Goal: Check status: Check status

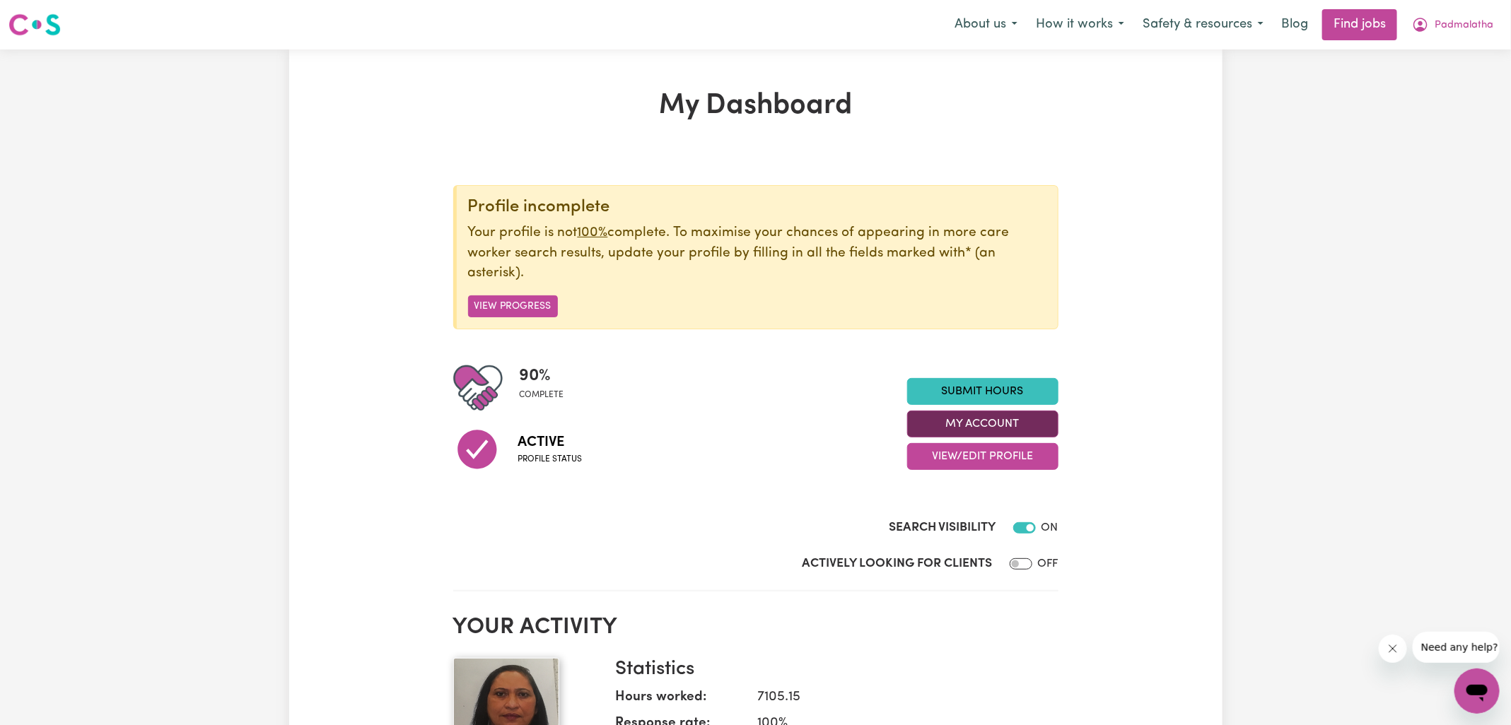
click at [964, 424] on button "My Account" at bounding box center [982, 424] width 151 height 27
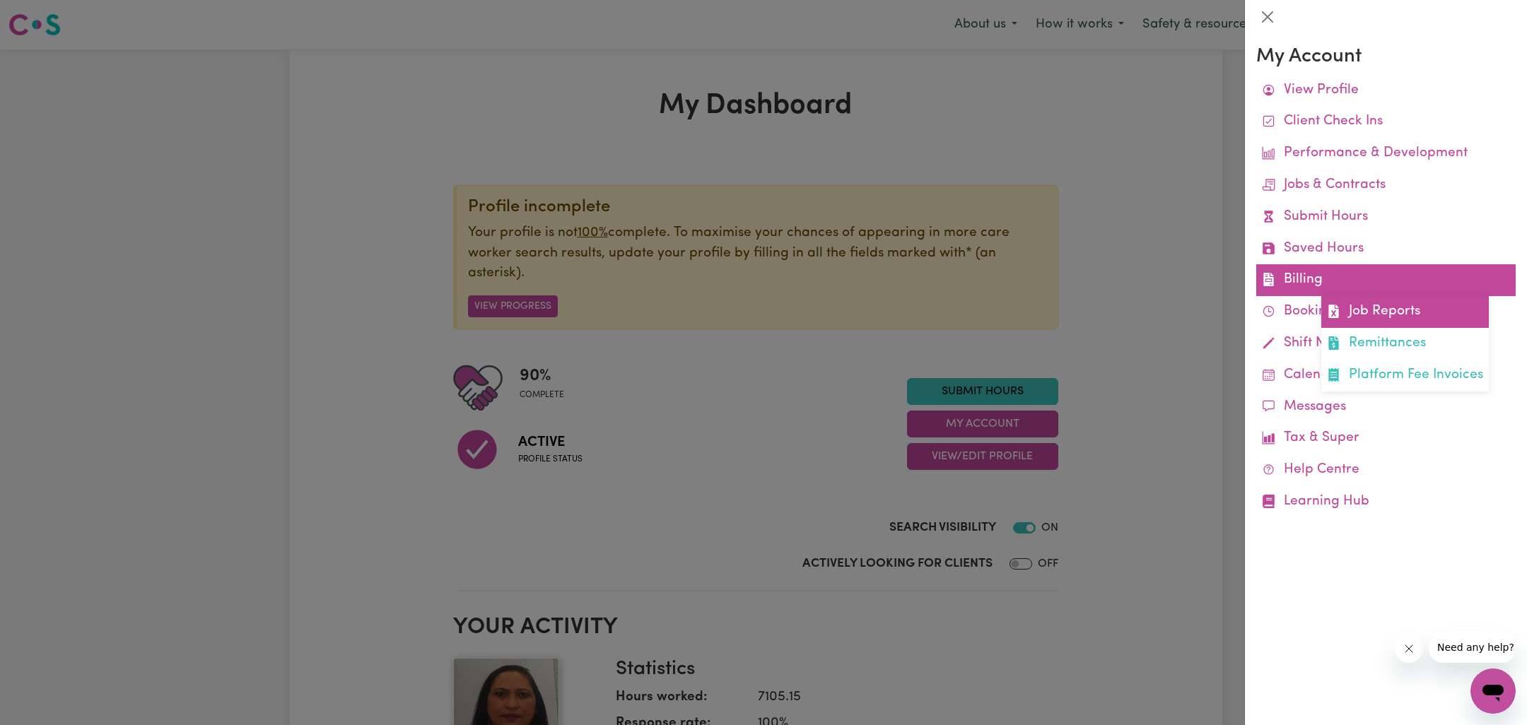
click at [1330, 308] on icon at bounding box center [1333, 311] width 10 height 13
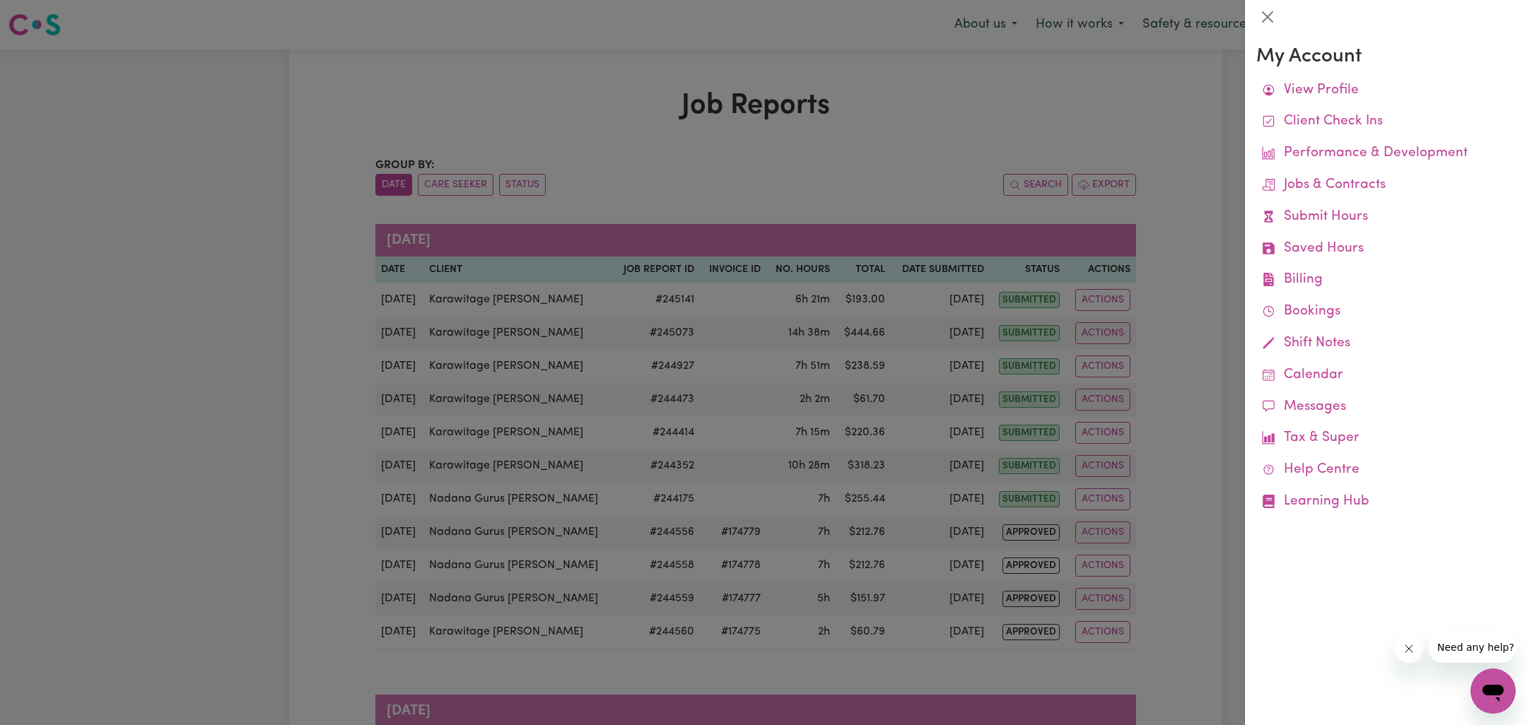
click at [853, 130] on div at bounding box center [763, 362] width 1527 height 725
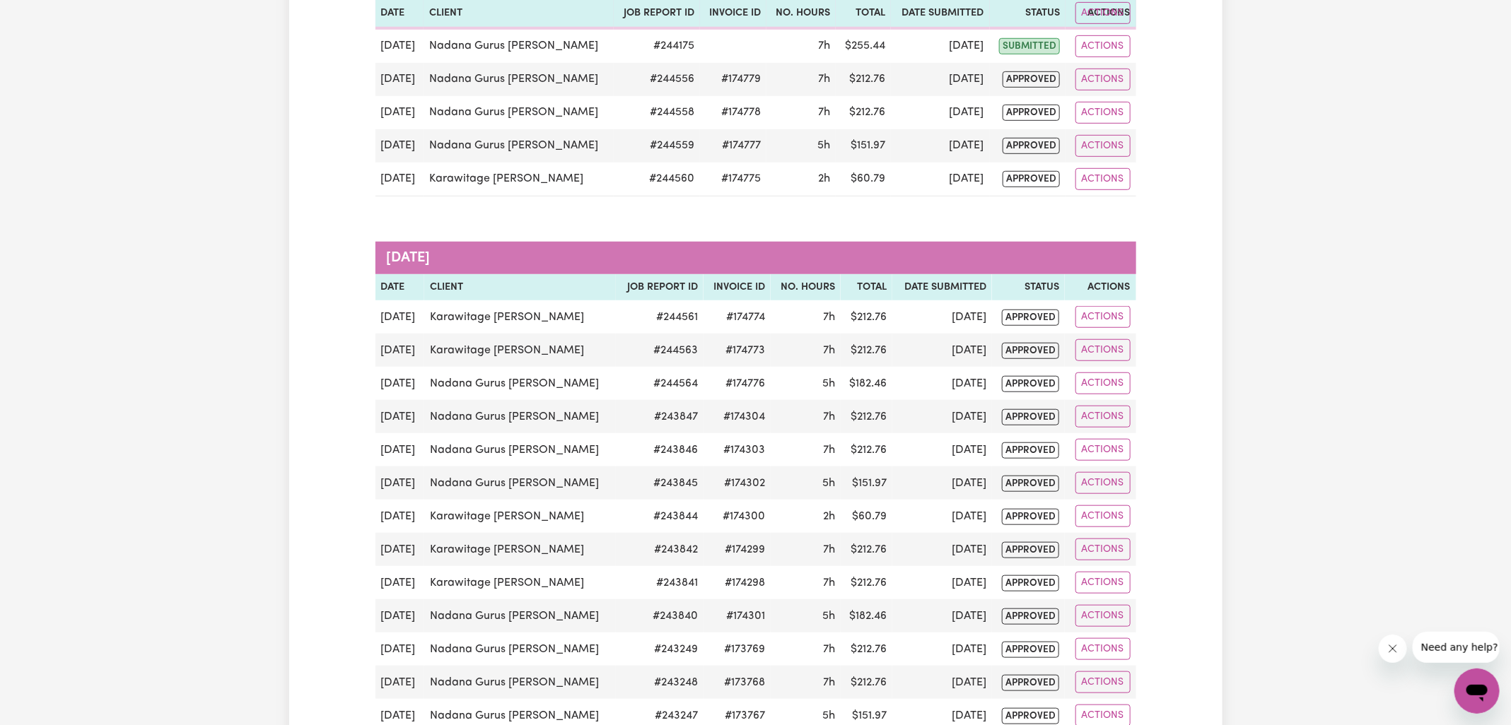
scroll to position [1195, 0]
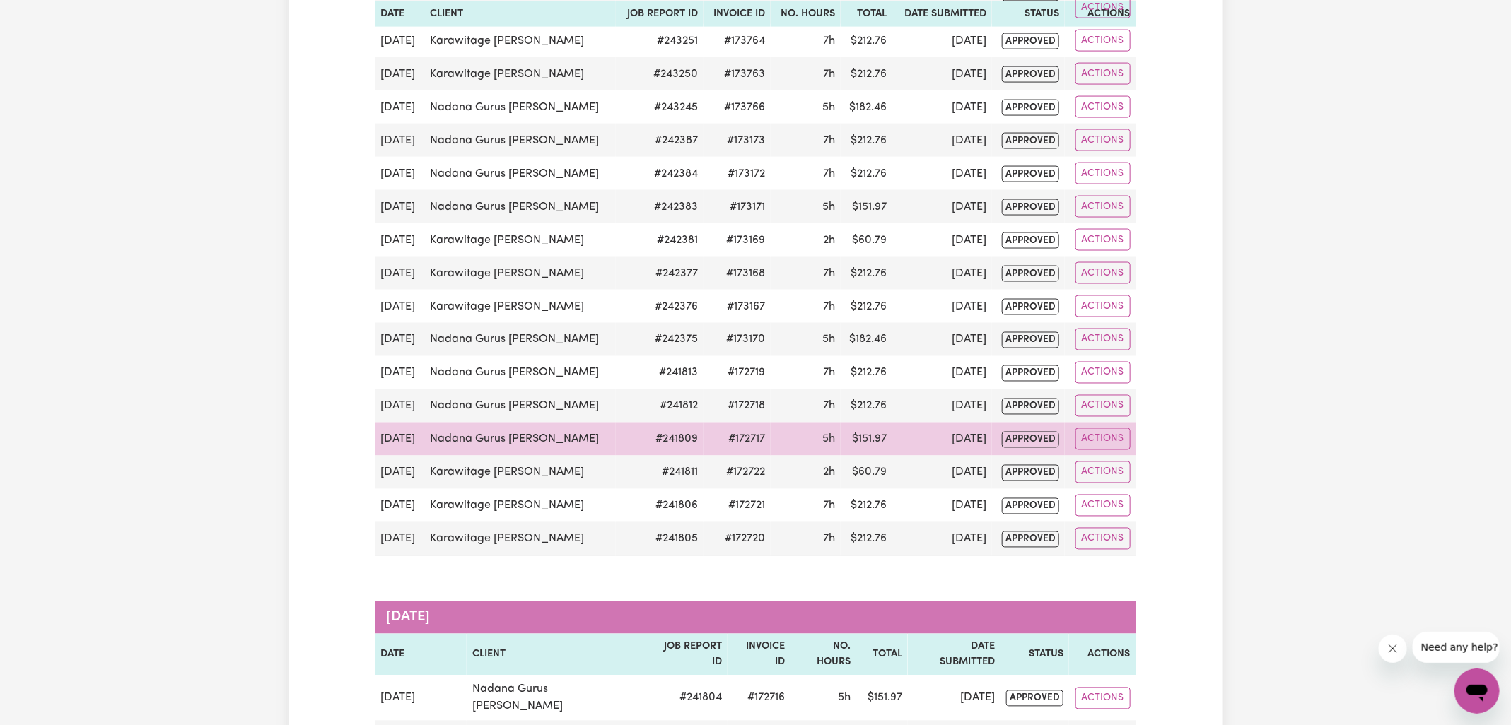
click at [742, 423] on td "#172717" at bounding box center [736, 439] width 67 height 33
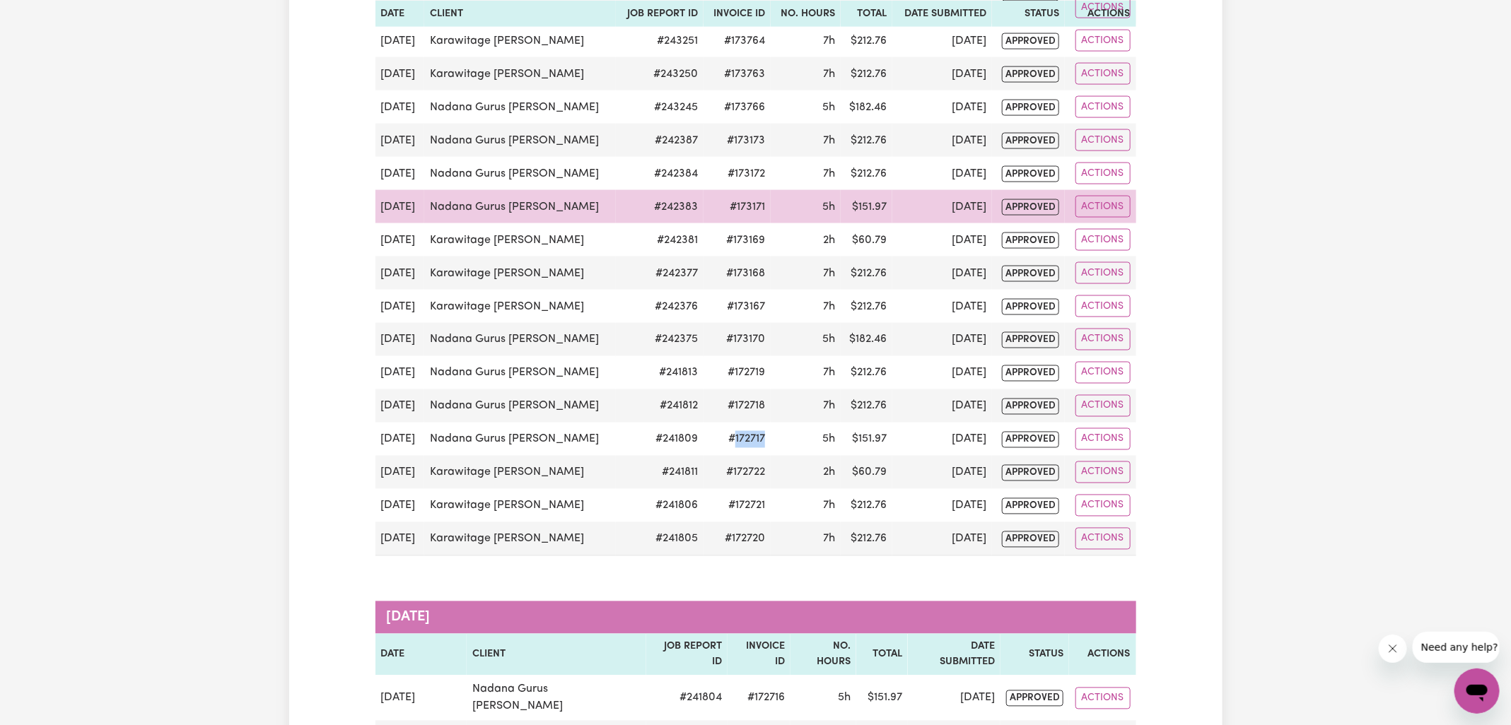
copy td "172717"
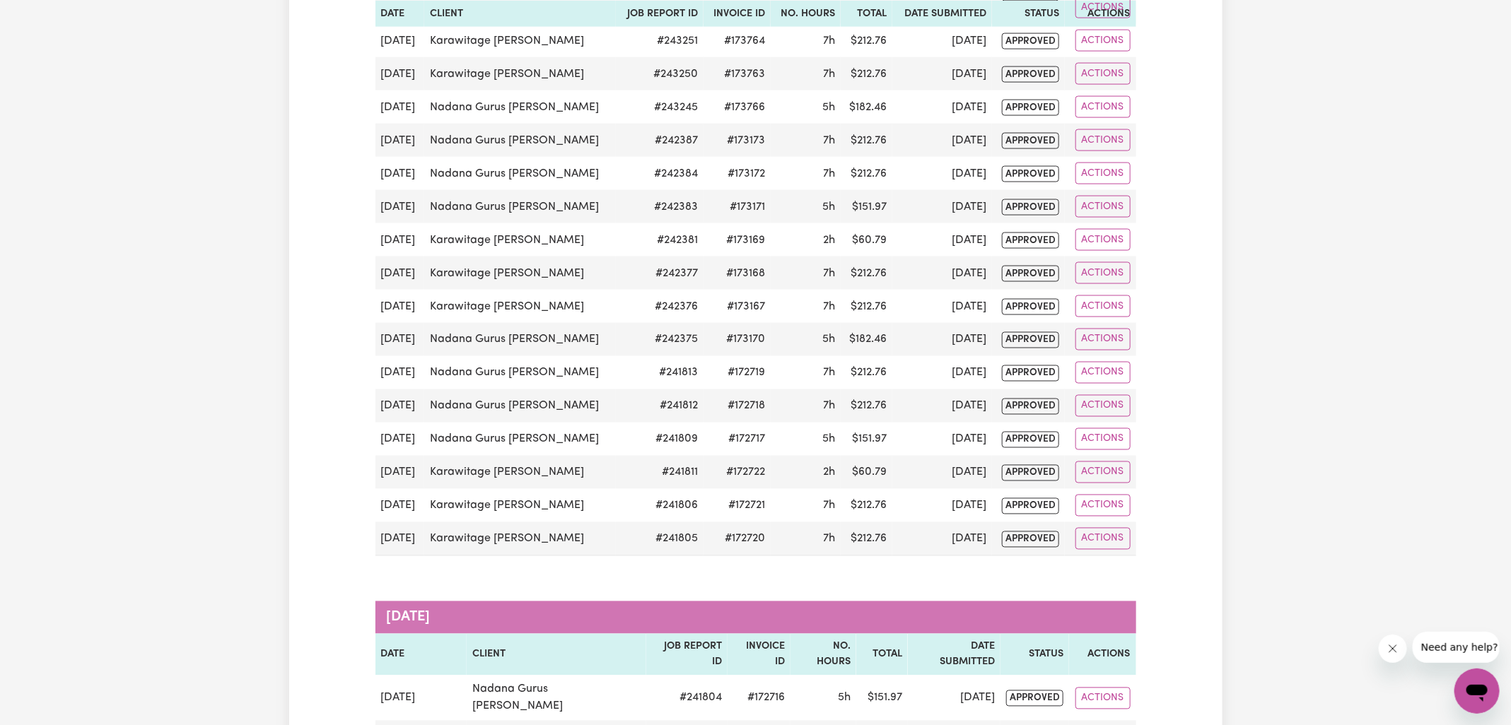
drag, startPoint x: 1296, startPoint y: 282, endPoint x: 1235, endPoint y: 228, distance: 81.1
click at [1296, 282] on div "Job Reports Group by: Date Care Seeker Status Search Export [DATE] Date Client …" at bounding box center [755, 5] width 1511 height 2300
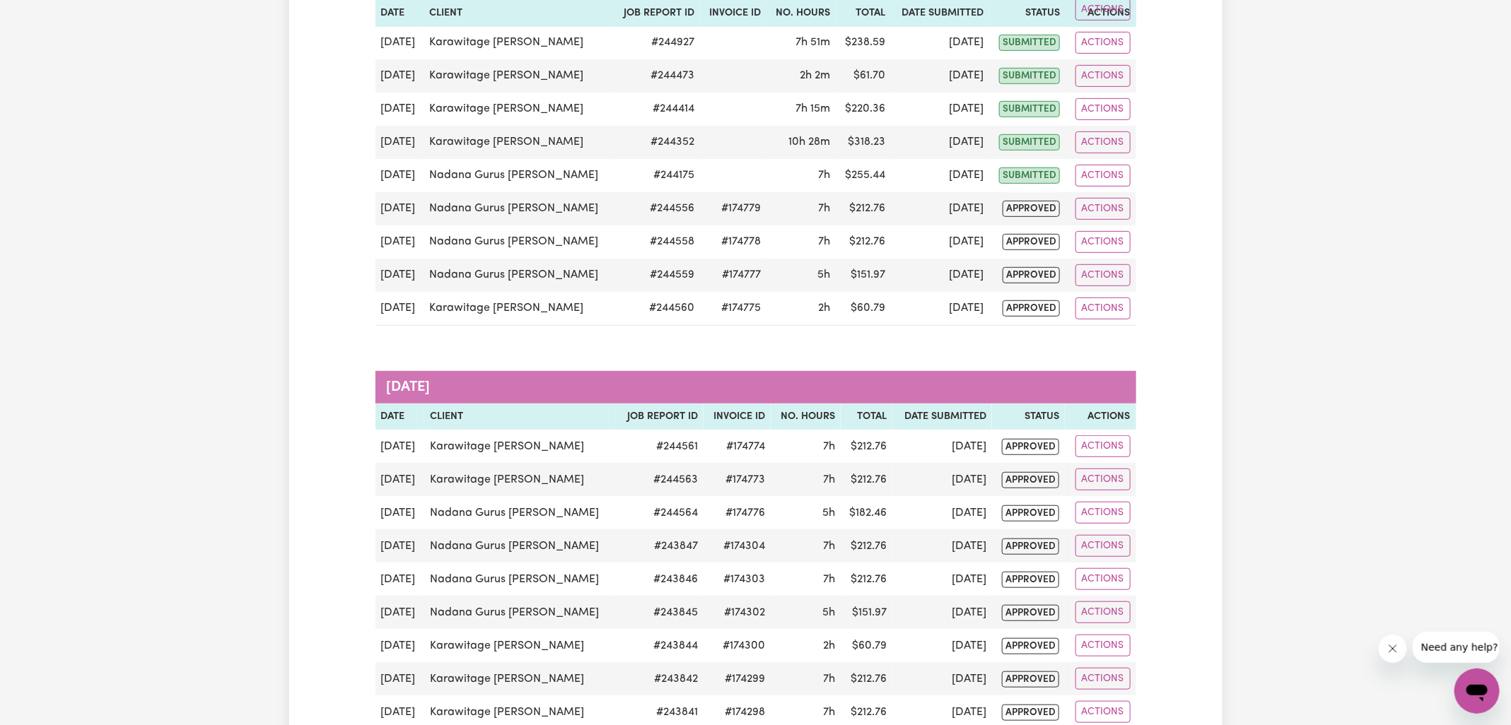
scroll to position [168, 0]
